Goal: Register for event/course

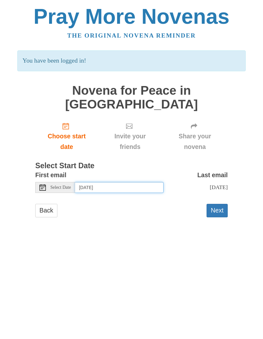
click at [86, 182] on input "Monday, October 13th" at bounding box center [119, 187] width 89 height 11
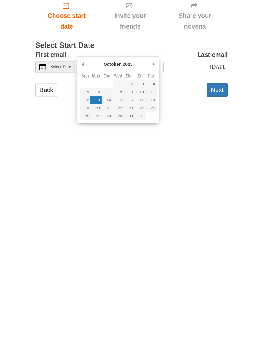
click at [218, 204] on button "Next" at bounding box center [217, 210] width 21 height 13
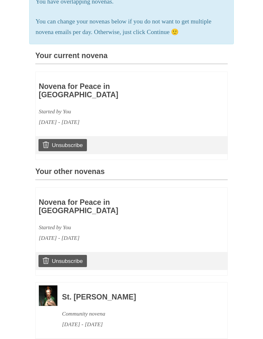
scroll to position [167, 0]
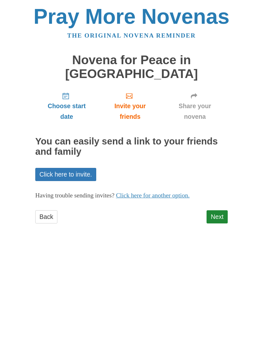
click at [215, 210] on link "Next" at bounding box center [217, 216] width 21 height 13
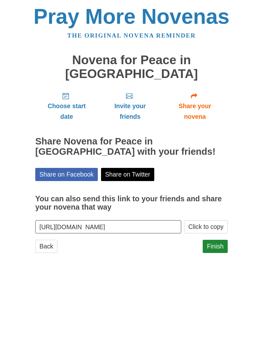
click at [212, 240] on link "Finish" at bounding box center [215, 246] width 25 height 13
